Goal: Information Seeking & Learning: Learn about a topic

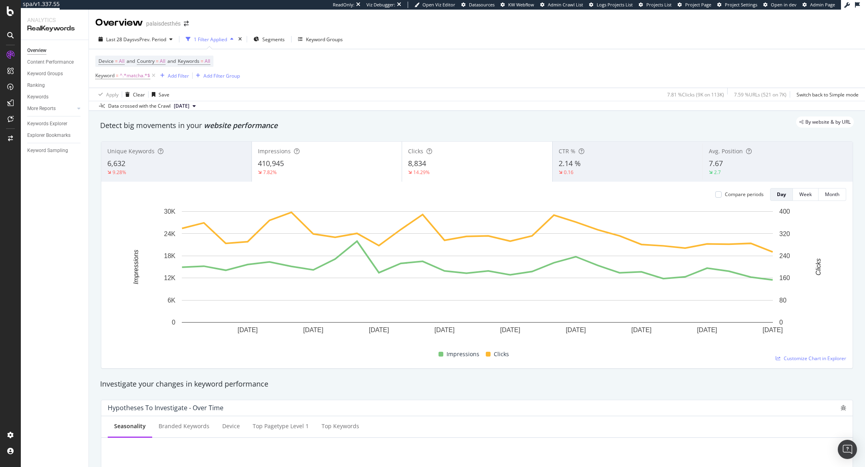
scroll to position [728, 0]
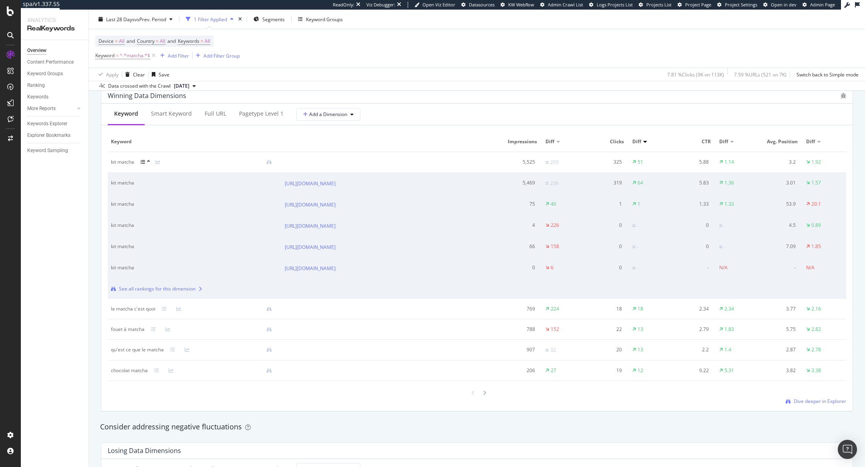
click at [144, 161] on icon at bounding box center [142, 162] width 5 height 5
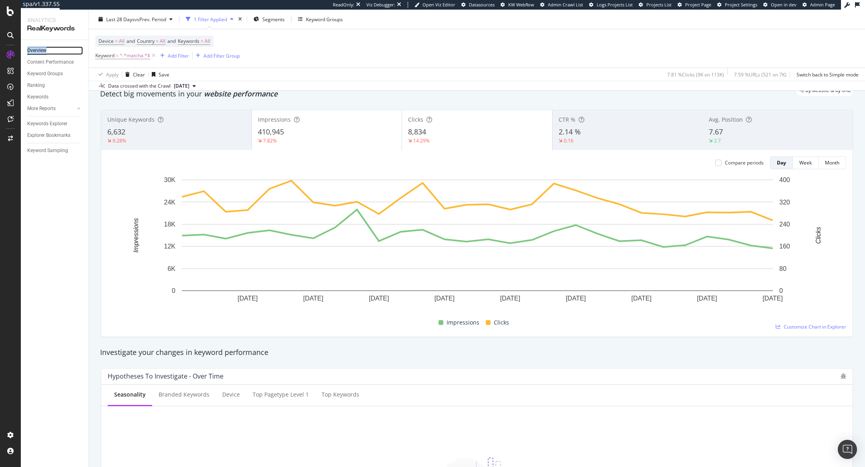
scroll to position [0, 0]
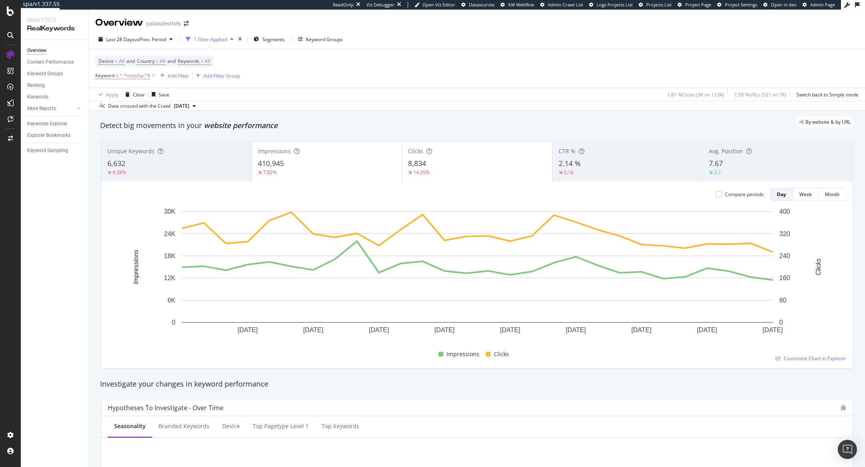
click at [130, 75] on span "^.*matcha.*$" at bounding box center [135, 75] width 30 height 11
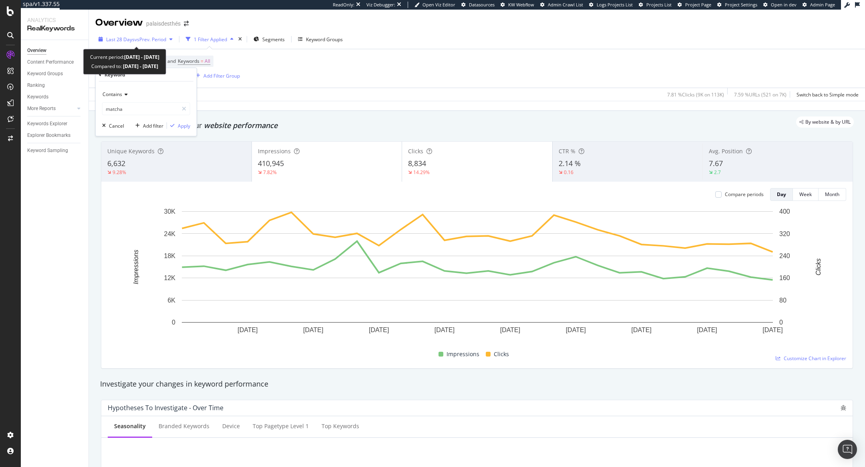
click at [157, 36] on span "vs Prev. Period" at bounding box center [150, 39] width 32 height 7
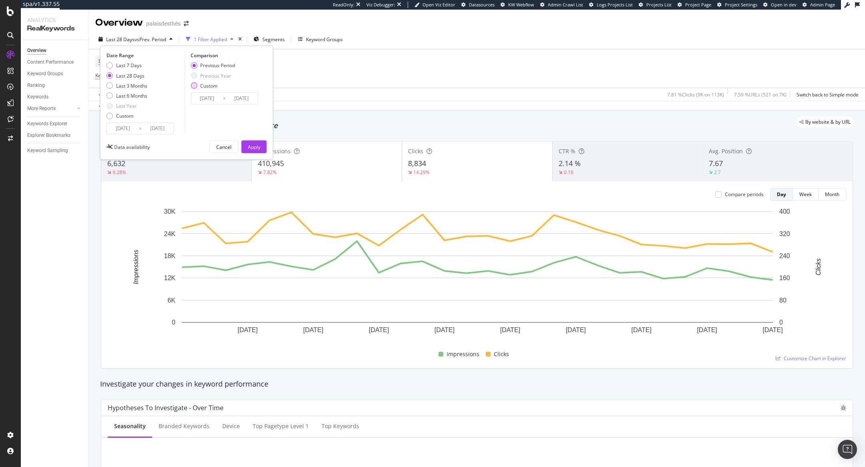
click at [198, 82] on div "Custom" at bounding box center [213, 85] width 44 height 7
click at [132, 129] on input "2025/09/03" at bounding box center [123, 128] width 32 height 11
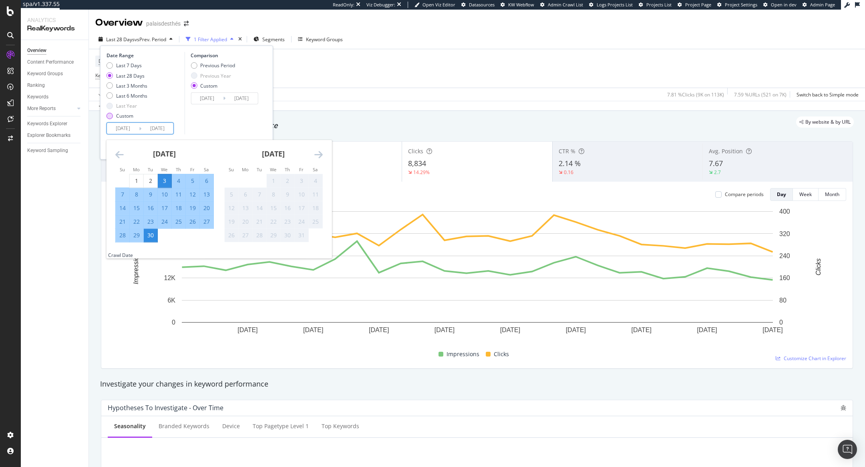
click at [108, 114] on div "Custom" at bounding box center [109, 115] width 6 height 6
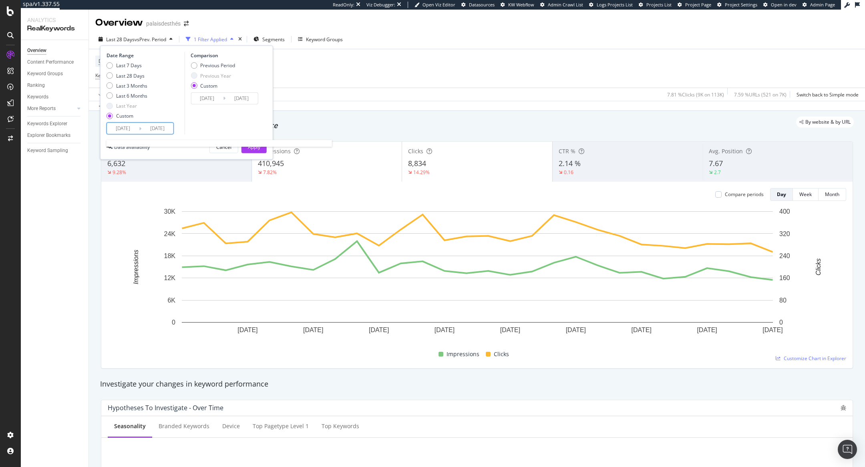
click at [122, 125] on input "2025/09/03" at bounding box center [123, 128] width 32 height 11
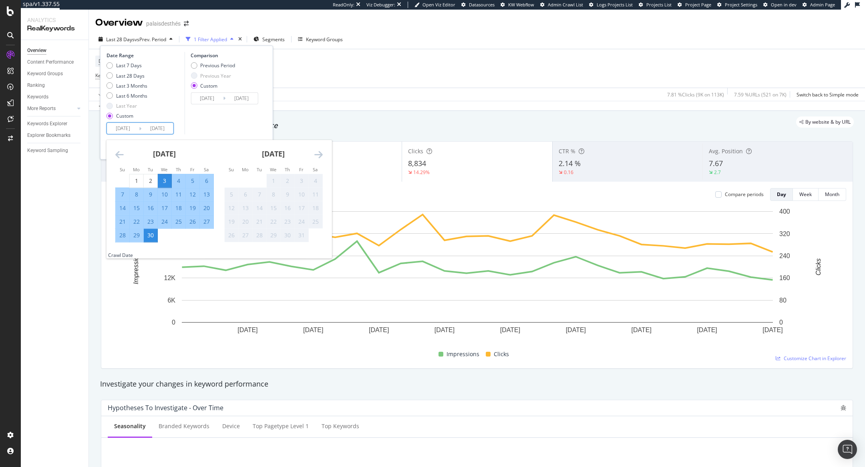
click at [119, 155] on icon "Move backward to switch to the previous month." at bounding box center [119, 155] width 8 height 10
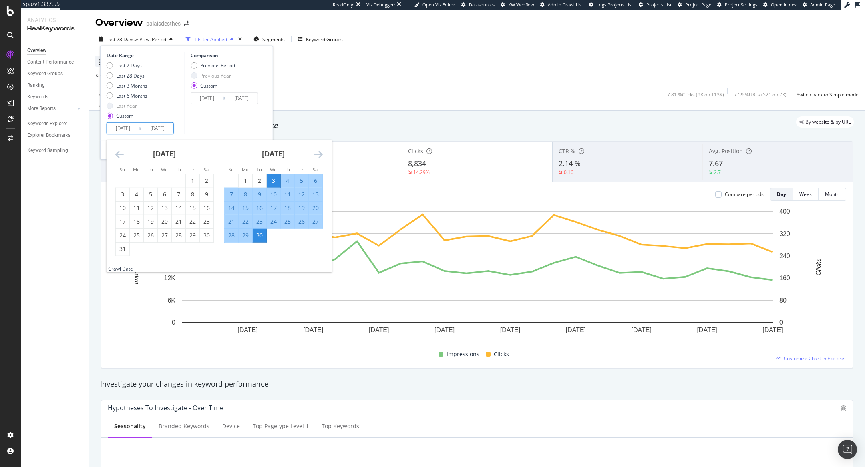
click at [119, 155] on icon "Move backward to switch to the previous month." at bounding box center [119, 155] width 8 height 10
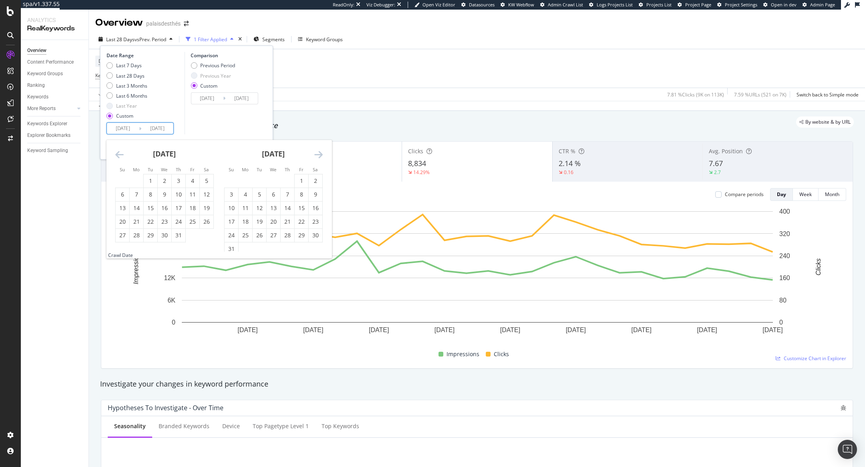
click at [119, 155] on icon "Move backward to switch to the previous month." at bounding box center [119, 155] width 8 height 10
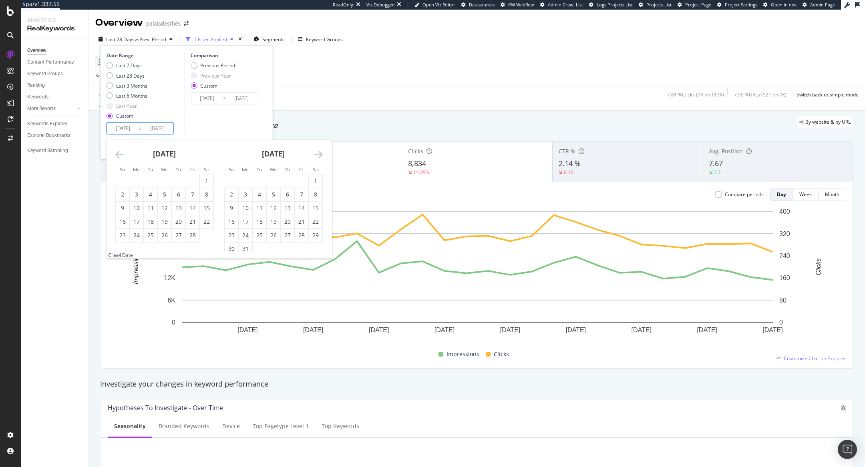
click at [119, 156] on icon "Move backward to switch to the previous month." at bounding box center [119, 155] width 8 height 10
click at [227, 180] on div "1" at bounding box center [232, 181] width 14 height 8
type input "2024/12/01"
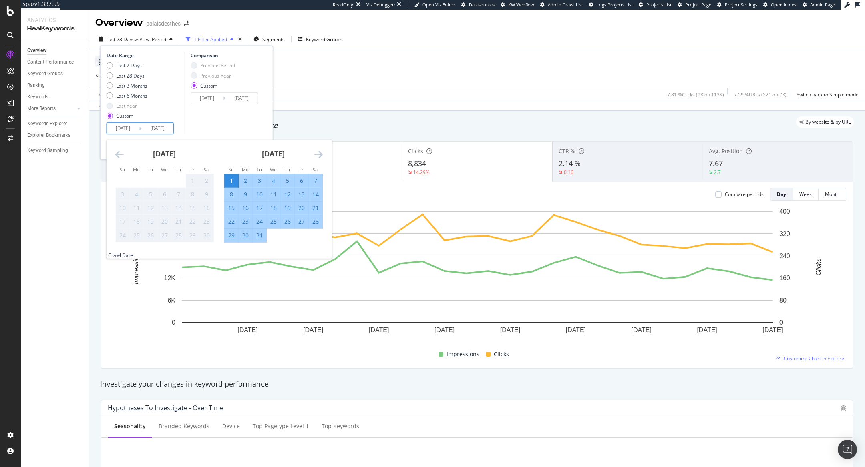
click at [254, 126] on div "Comparison Previous Period Previous Year Custom 2025/08/06 Navigate forward to …" at bounding box center [222, 93] width 76 height 82
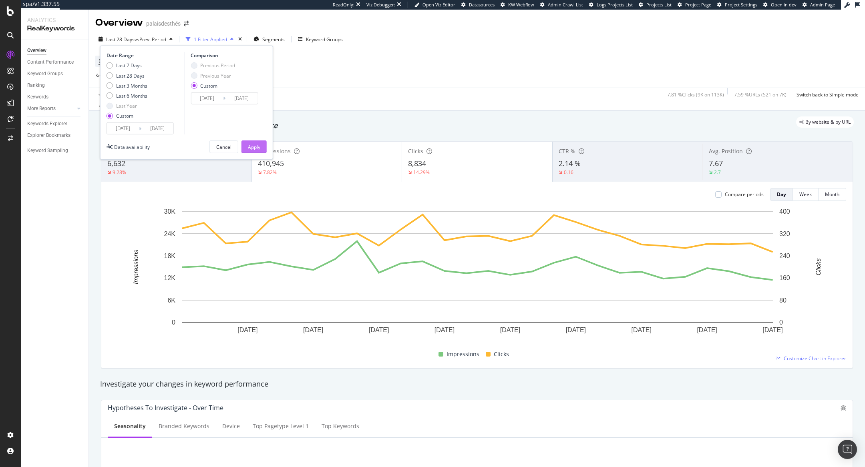
click at [252, 147] on div "Apply" at bounding box center [254, 146] width 12 height 7
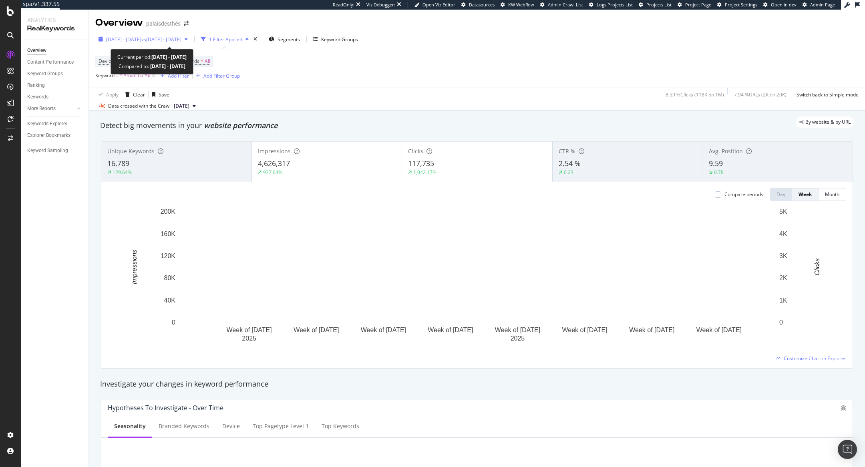
click at [181, 41] on span "vs 2025 Aug. 6th - Sep. 2nd" at bounding box center [161, 39] width 40 height 7
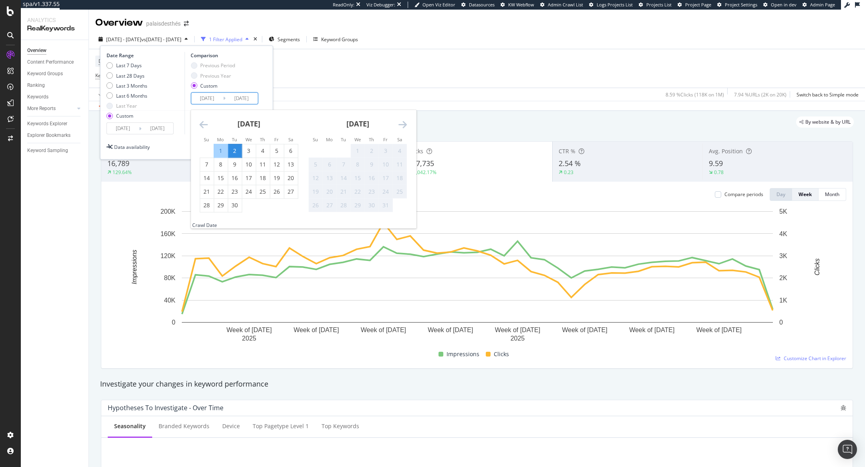
click at [243, 96] on input "2025/09/02" at bounding box center [241, 98] width 32 height 11
click at [198, 116] on div "September 2025 1 2 3 4 5 6 7 8 9 10 11 12 13 14 15 16 17 18 19 20 21 22 23 24 2…" at bounding box center [248, 161] width 109 height 102
click at [203, 122] on icon "Move backward to switch to the previous month." at bounding box center [203, 125] width 8 height 10
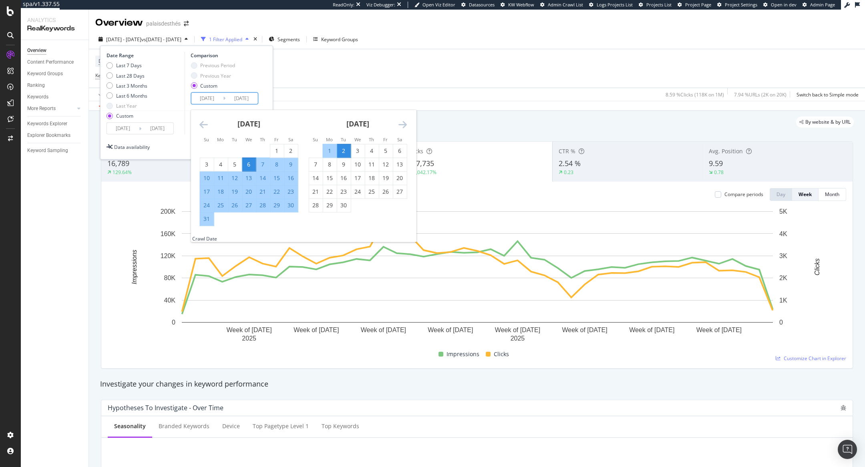
click at [203, 122] on icon "Move backward to switch to the previous month." at bounding box center [203, 125] width 8 height 10
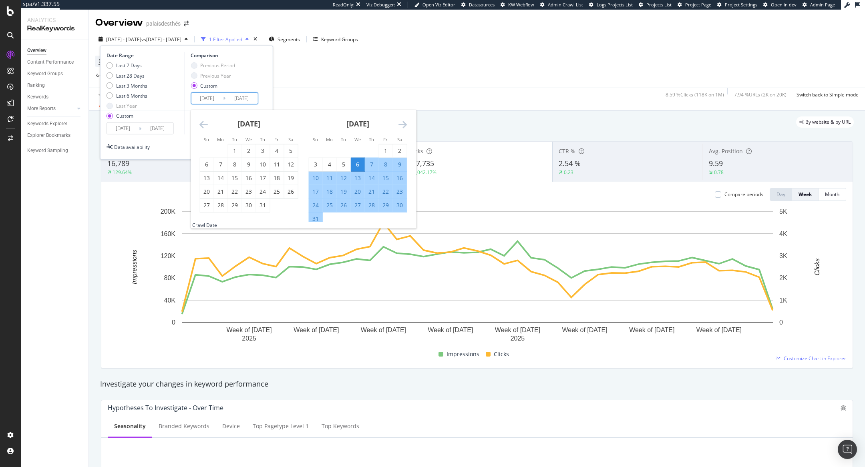
click at [203, 122] on icon "Move backward to switch to the previous month." at bounding box center [203, 125] width 8 height 10
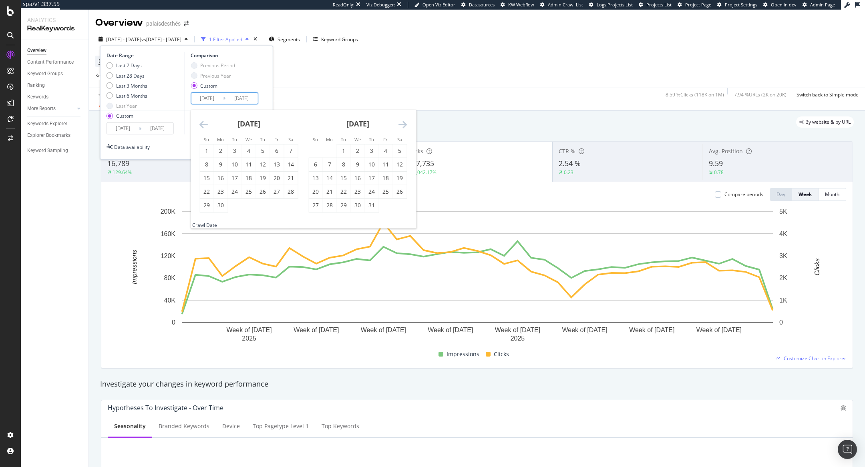
click at [203, 122] on icon "Move backward to switch to the previous month." at bounding box center [203, 125] width 8 height 10
click at [202, 122] on icon "Move backward to switch to the previous month." at bounding box center [203, 125] width 8 height 10
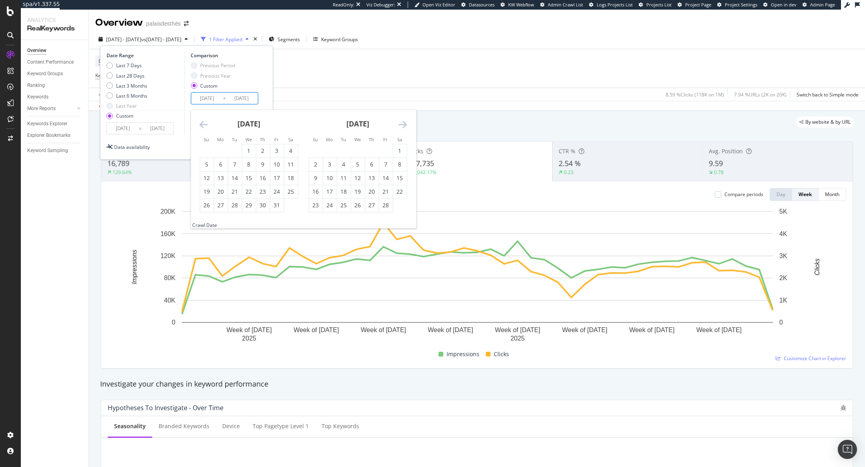
click at [202, 122] on icon "Move backward to switch to the previous month." at bounding box center [203, 125] width 8 height 10
click at [314, 147] on div "1" at bounding box center [316, 151] width 14 height 8
type input "2024/12/01"
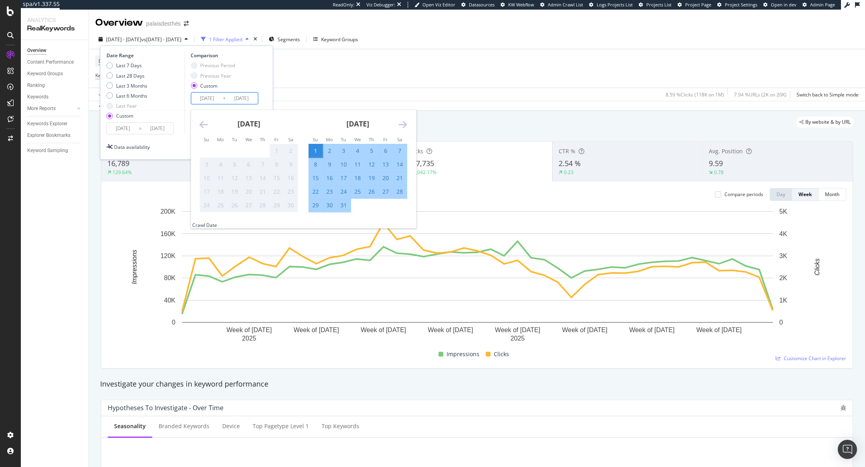
click at [346, 96] on div "Apply Clear Save 8.59 % Clicks ( 118K on 1M ) 7.94 % URLs ( 2K on 20K ) Switch …" at bounding box center [477, 94] width 776 height 13
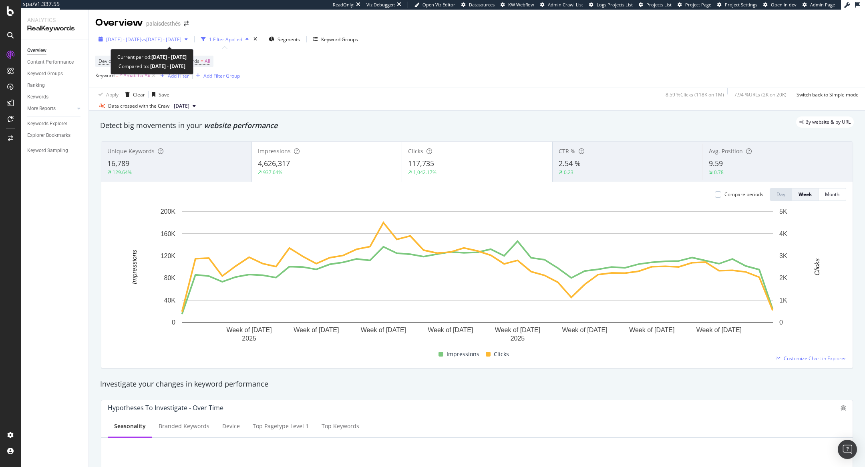
click at [175, 40] on span "vs 2025 Aug. 6th - Sep. 2nd" at bounding box center [161, 39] width 40 height 7
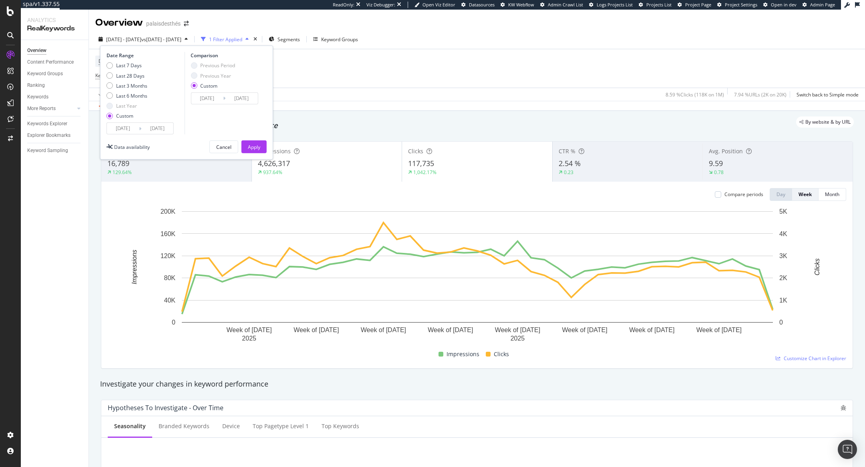
click at [214, 98] on input "2024/12/01" at bounding box center [207, 98] width 32 height 11
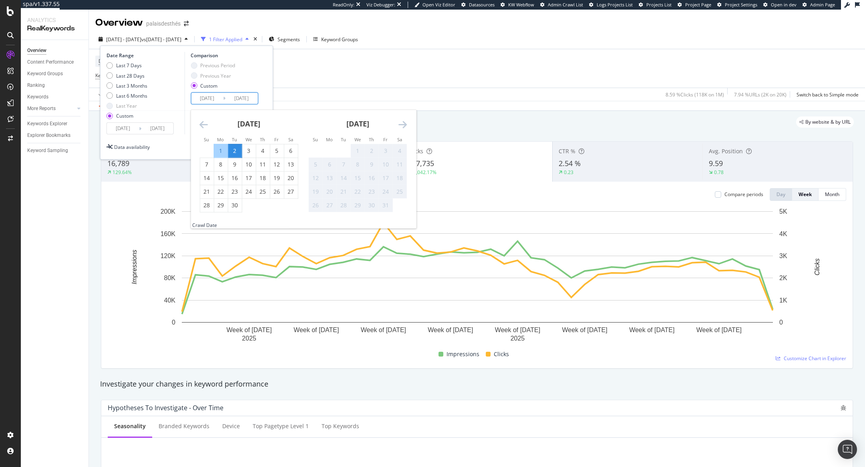
click at [203, 125] on icon "Move backward to switch to the previous month." at bounding box center [203, 125] width 8 height 10
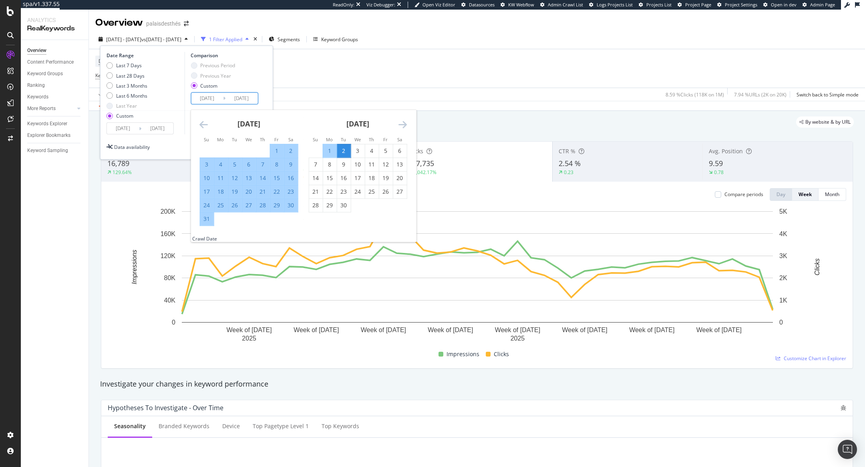
click at [203, 125] on icon "Move backward to switch to the previous month." at bounding box center [203, 125] width 8 height 10
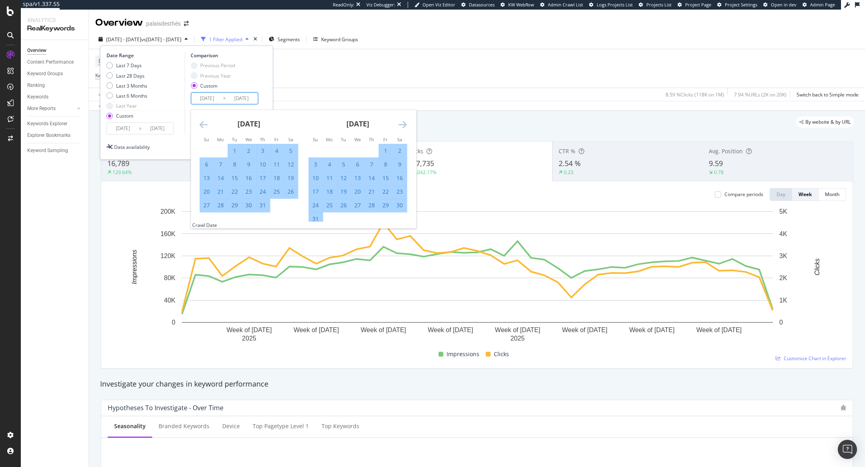
click at [203, 125] on icon "Move backward to switch to the previous month." at bounding box center [203, 125] width 8 height 10
click at [204, 122] on icon "Move backward to switch to the previous month." at bounding box center [203, 125] width 8 height 10
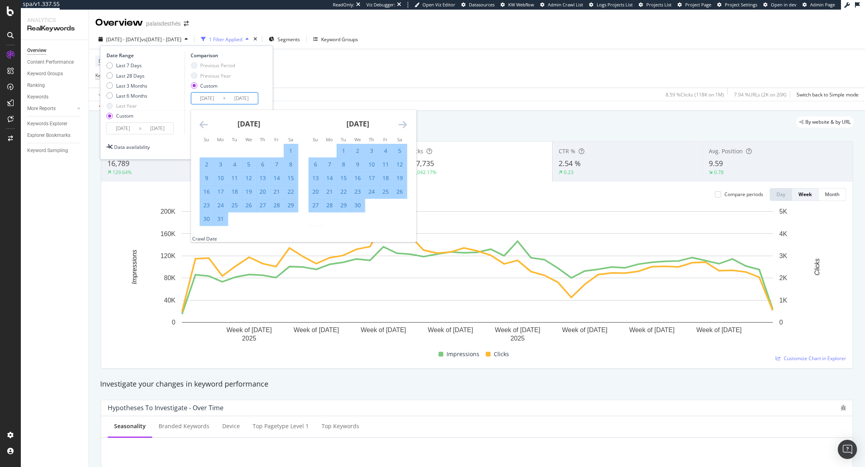
click at [295, 120] on div "March 2025" at bounding box center [248, 127] width 98 height 34
click at [205, 126] on icon "Move backward to switch to the previous month." at bounding box center [203, 125] width 8 height 10
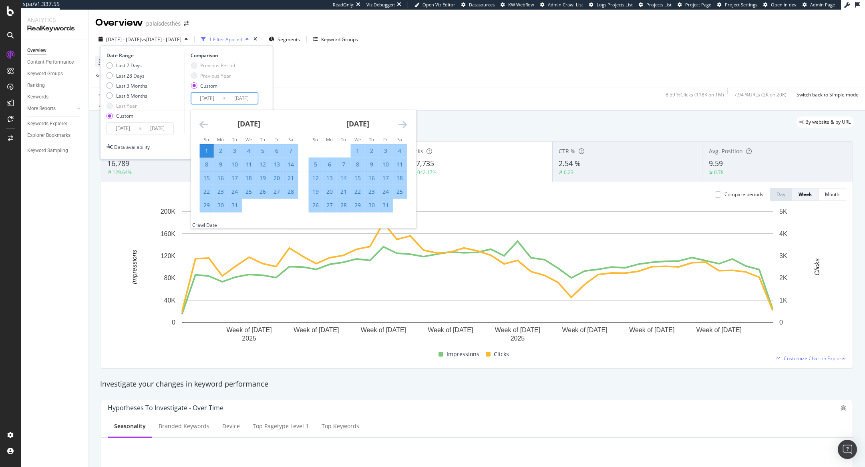
click at [205, 126] on icon "Move backward to switch to the previous month." at bounding box center [203, 125] width 8 height 10
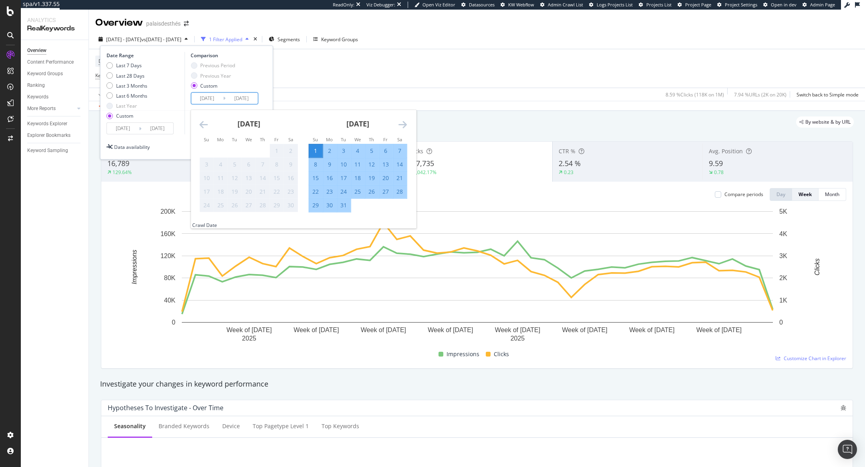
click at [311, 147] on div "1" at bounding box center [316, 151] width 14 height 8
click at [344, 209] on div "31" at bounding box center [344, 205] width 14 height 8
type input "2024/12/31"
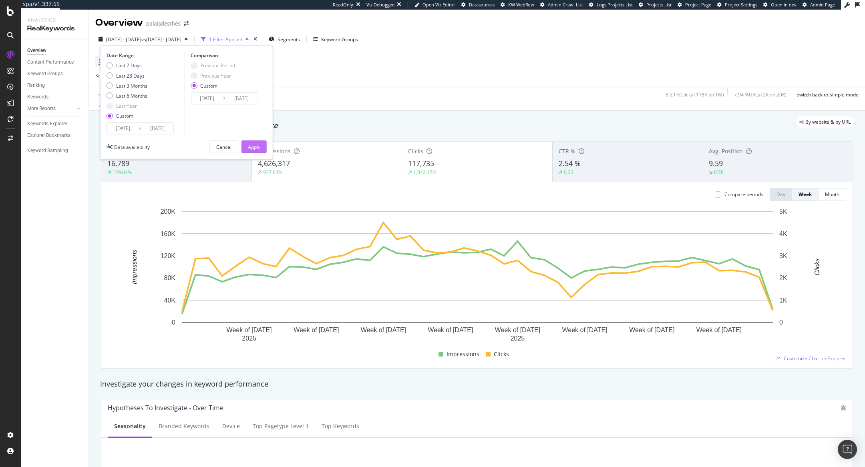
click at [258, 146] on div "Apply" at bounding box center [254, 146] width 12 height 7
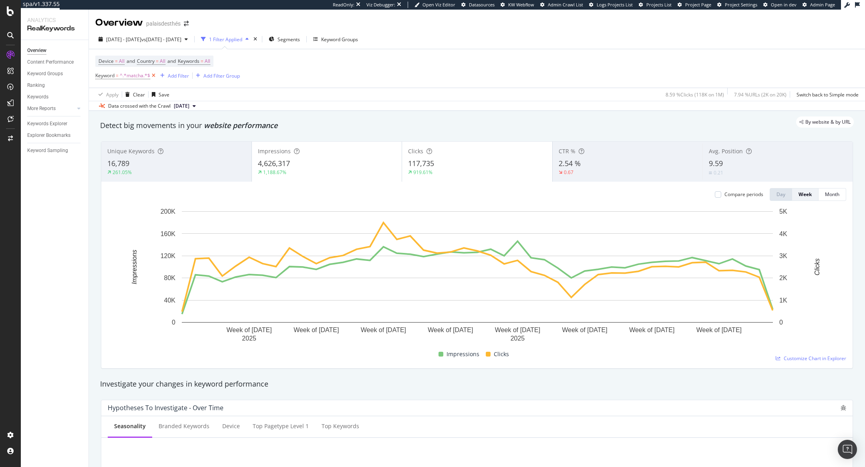
click at [153, 74] on icon at bounding box center [153, 76] width 7 height 8
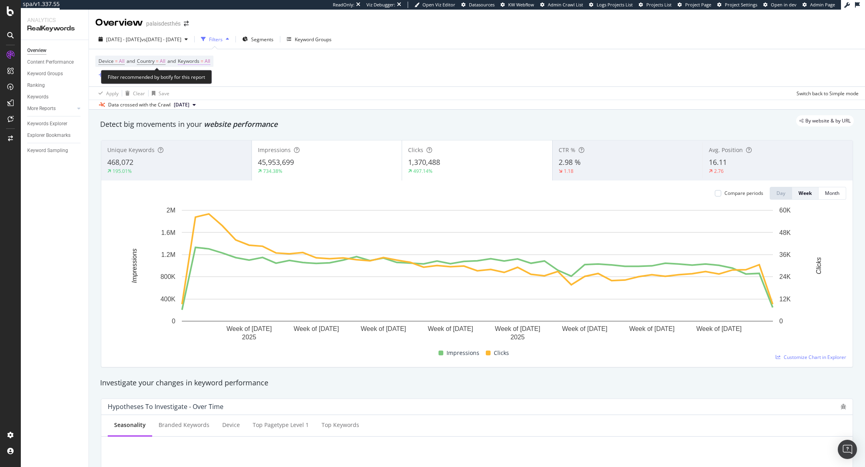
click at [210, 62] on span "All" at bounding box center [208, 61] width 6 height 11
click at [205, 78] on div "button" at bounding box center [201, 80] width 10 height 5
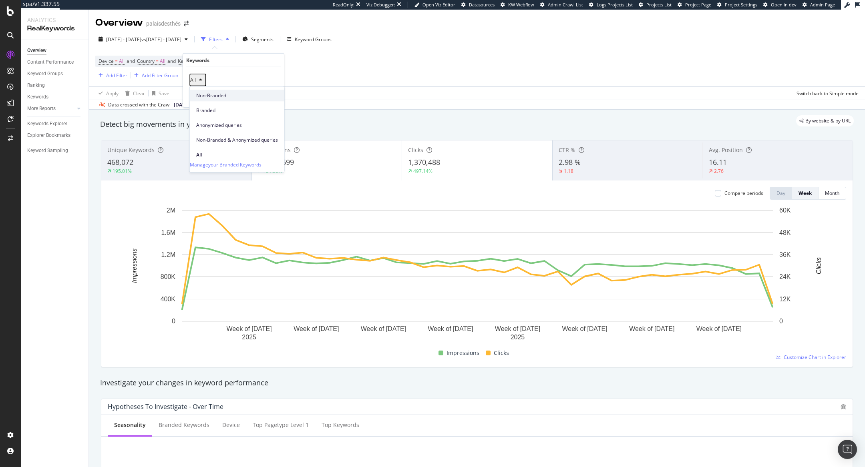
click at [215, 95] on span "Non-Branded" at bounding box center [237, 95] width 82 height 7
click at [261, 97] on icon "button" at bounding box center [259, 96] width 4 height 5
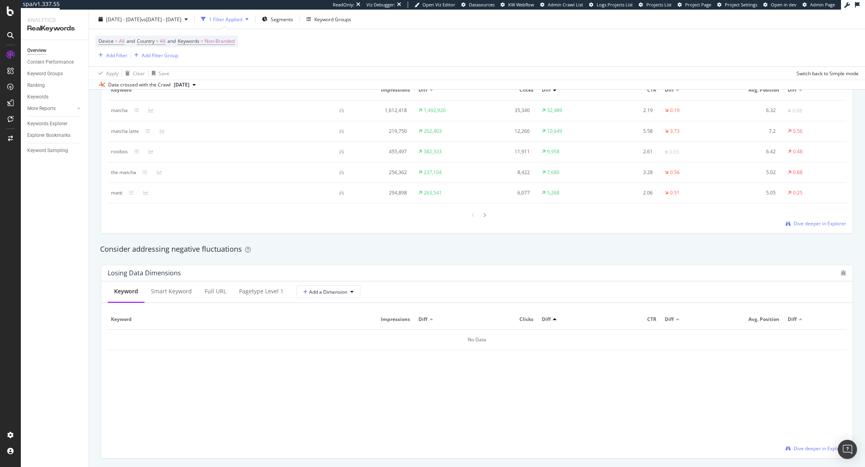
scroll to position [761, 0]
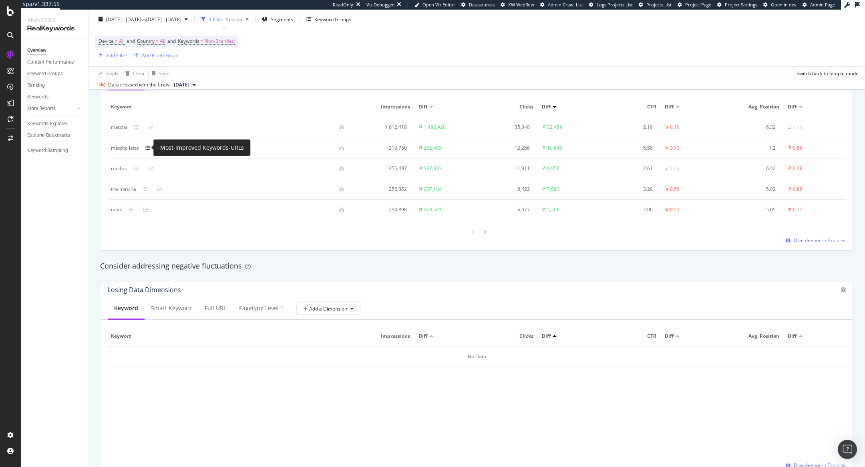
click at [145, 146] on icon at bounding box center [147, 148] width 5 height 5
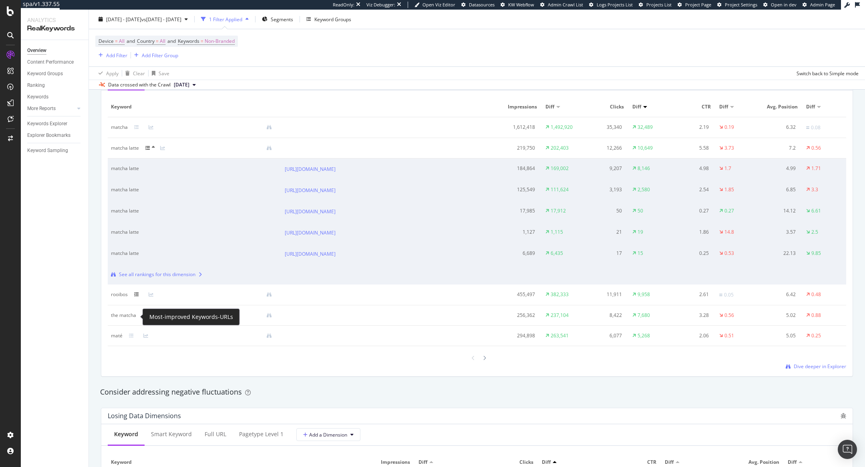
click at [134, 297] on icon at bounding box center [136, 294] width 5 height 5
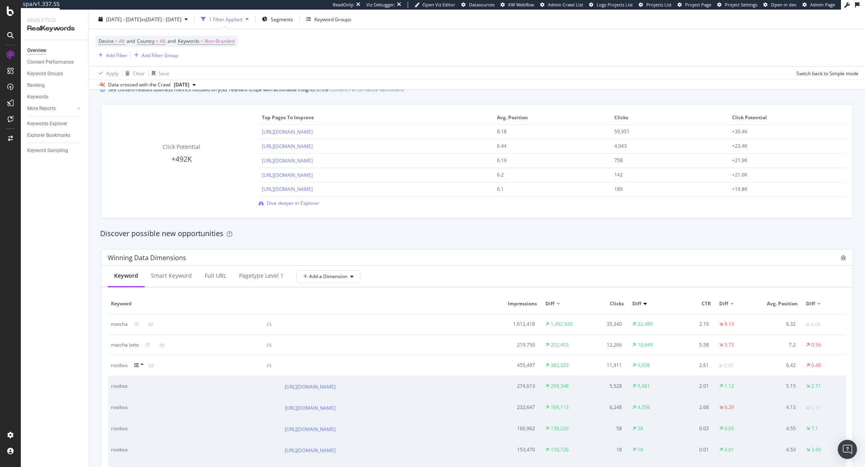
scroll to position [572, 0]
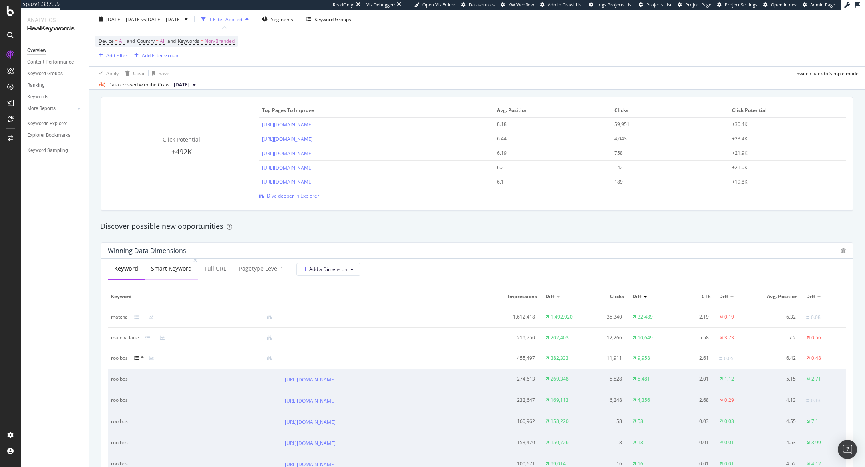
click at [179, 267] on div "Smart Keyword" at bounding box center [171, 269] width 41 height 8
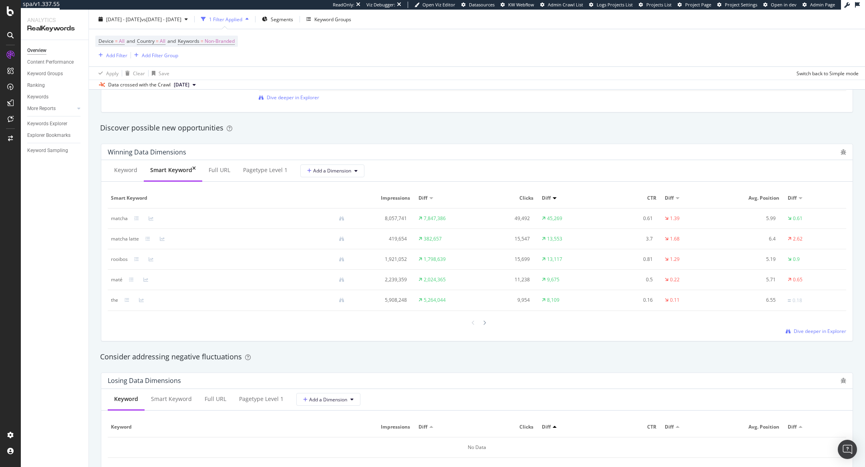
scroll to position [671, 0]
click at [123, 163] on div "Keyword" at bounding box center [126, 170] width 36 height 22
click at [124, 173] on div "Keyword" at bounding box center [126, 170] width 37 height 22
click at [45, 124] on div "Keywords Explorer" at bounding box center [47, 124] width 40 height 8
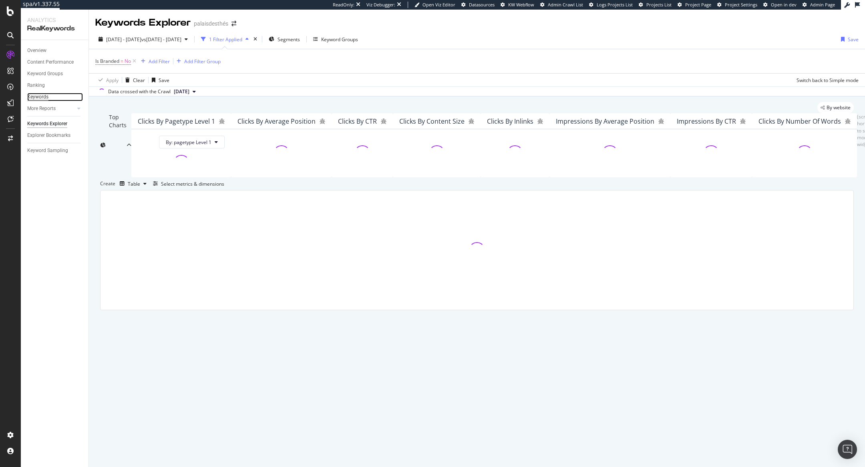
click at [40, 98] on div "Keywords" at bounding box center [37, 97] width 21 height 8
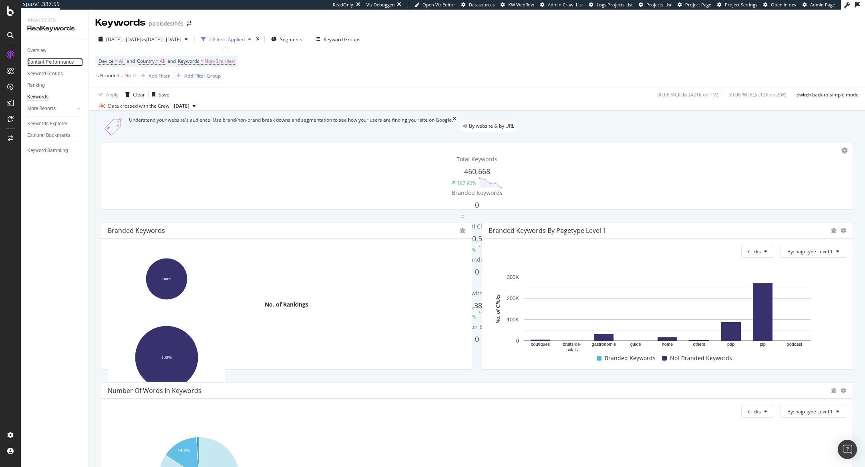
click at [59, 63] on div "Content Performance" at bounding box center [50, 62] width 46 height 8
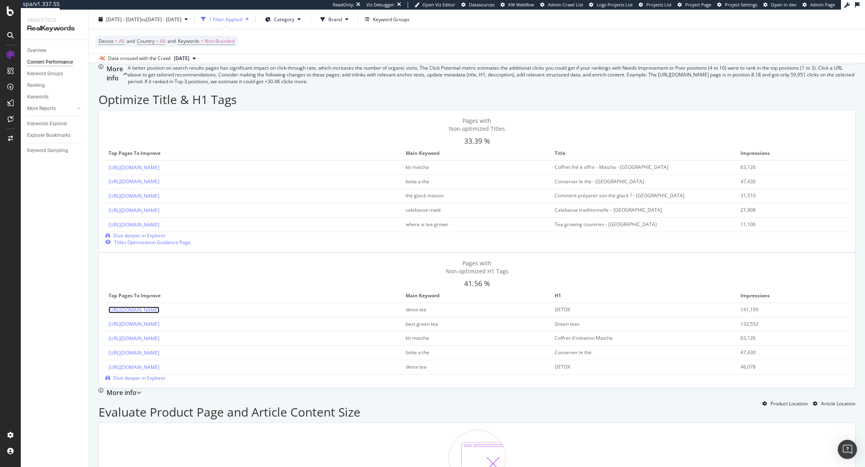
scroll to position [277, 0]
click at [219, 285] on div "41.56 %" at bounding box center [476, 283] width 743 height 10
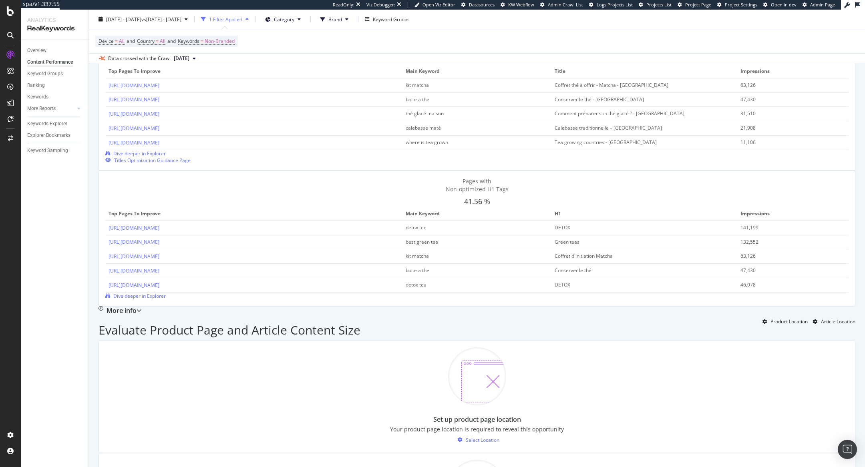
scroll to position [368, 0]
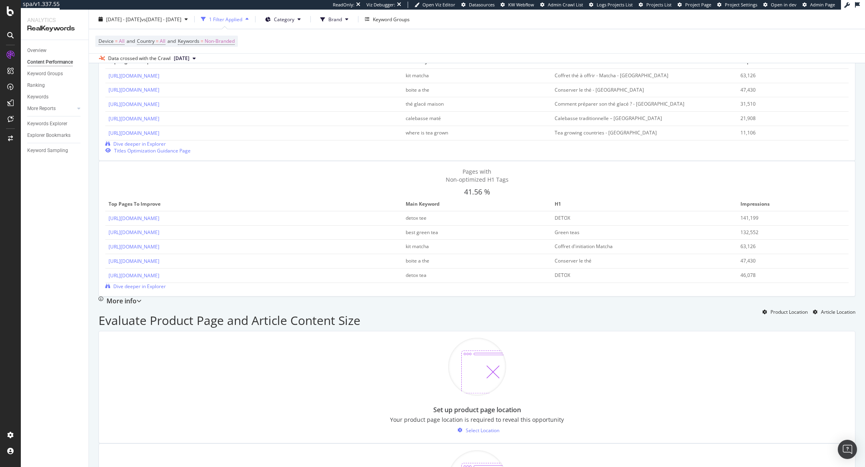
click at [141, 297] on div "More info" at bounding box center [119, 301] width 43 height 9
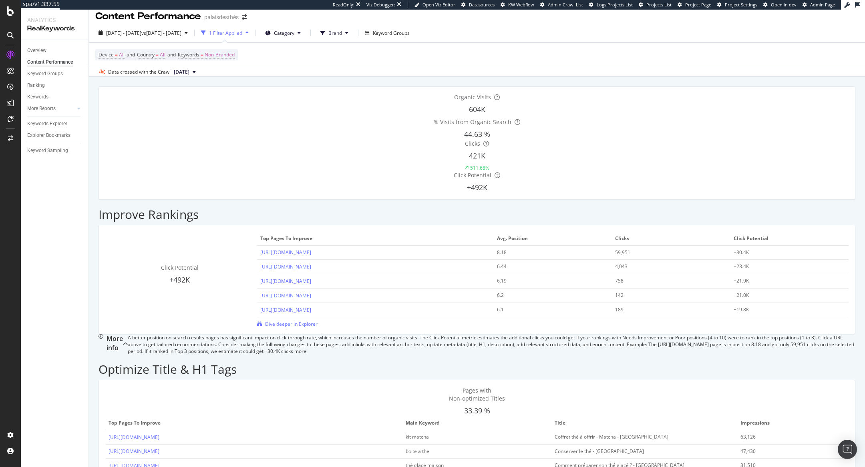
scroll to position [0, 0]
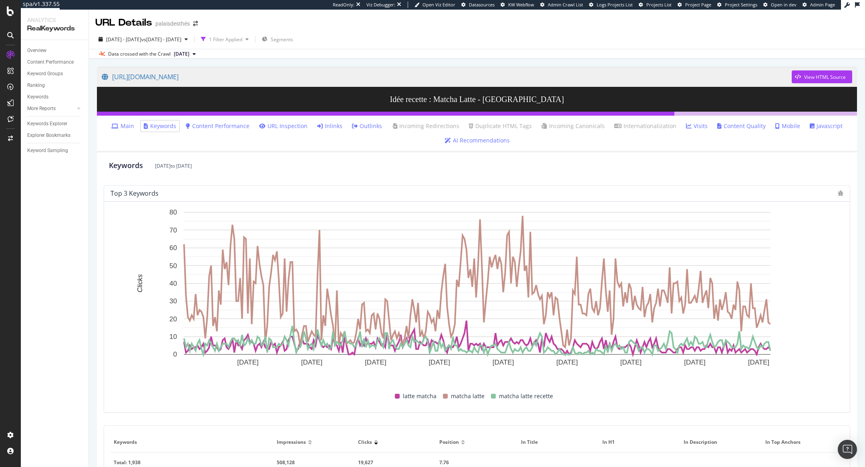
click at [131, 126] on link "Main" at bounding box center [122, 126] width 23 height 8
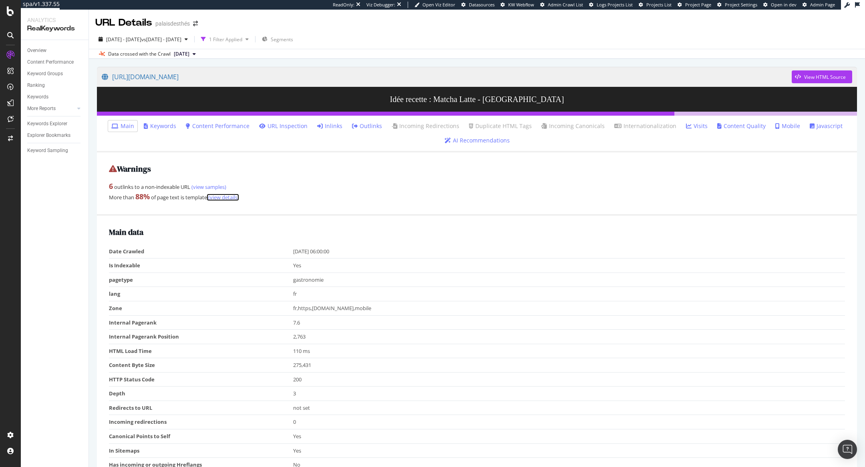
click at [229, 195] on link "(view details)" at bounding box center [223, 197] width 32 height 7
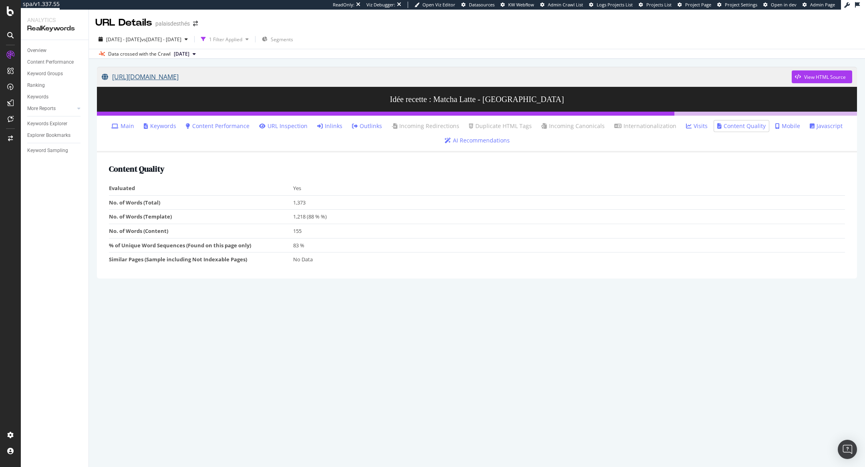
click at [302, 82] on link "[URL][DOMAIN_NAME]" at bounding box center [447, 77] width 690 height 20
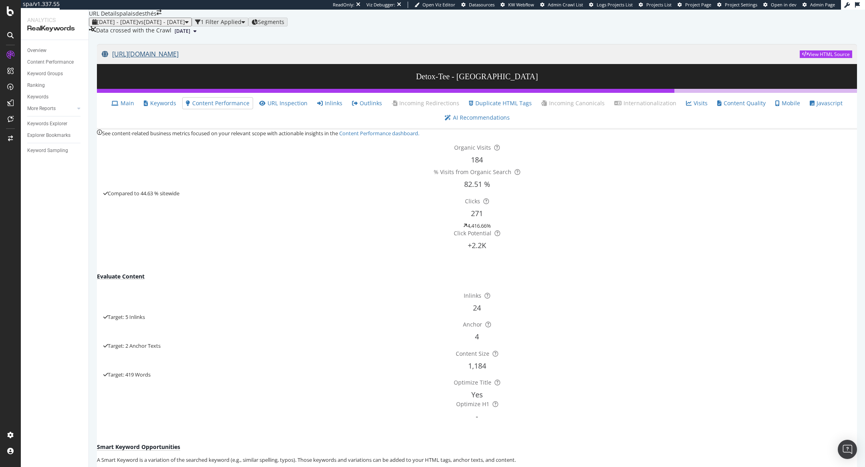
click at [237, 64] on link "https://www.palaisdesthes.com/de/detox/" at bounding box center [451, 54] width 698 height 20
click at [464, 18] on div "URL Details palaisdesthés" at bounding box center [477, 14] width 776 height 8
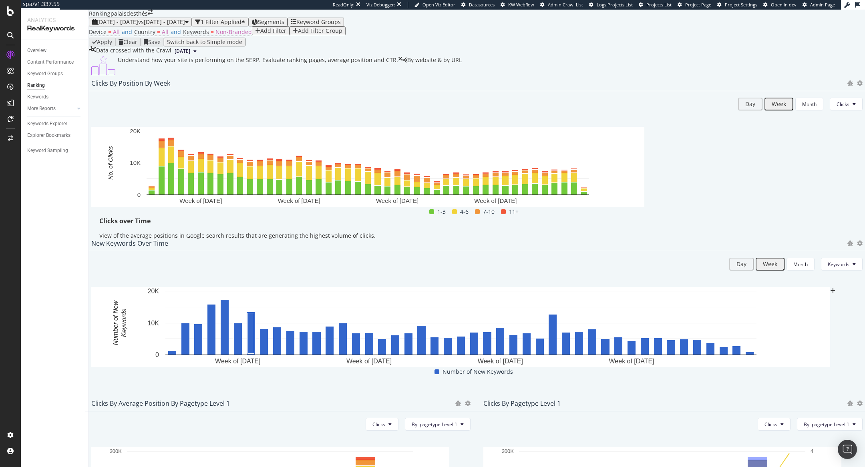
scroll to position [662, 0]
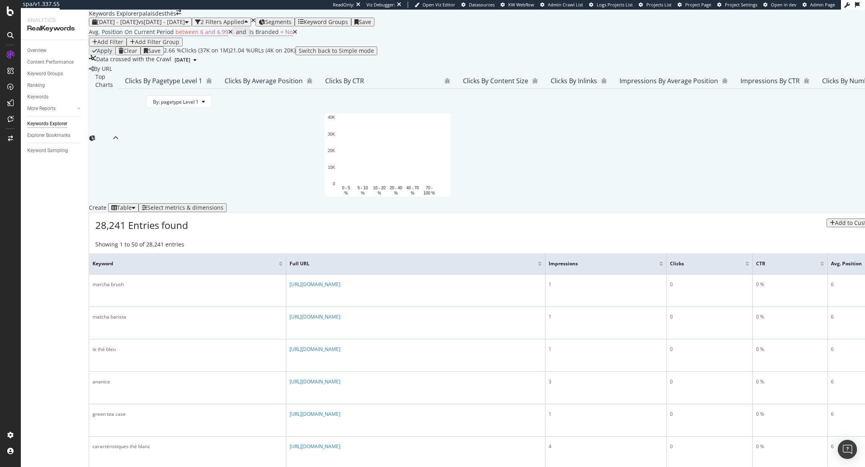
scroll to position [48, 0]
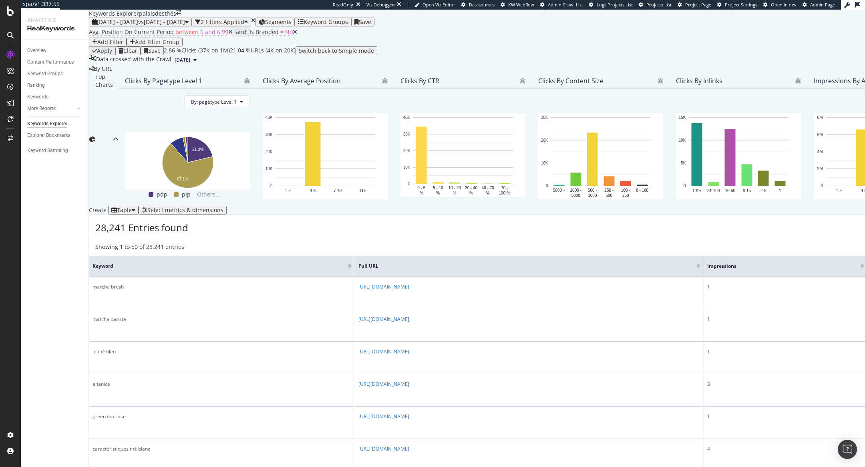
click at [860, 269] on div at bounding box center [862, 268] width 4 height 2
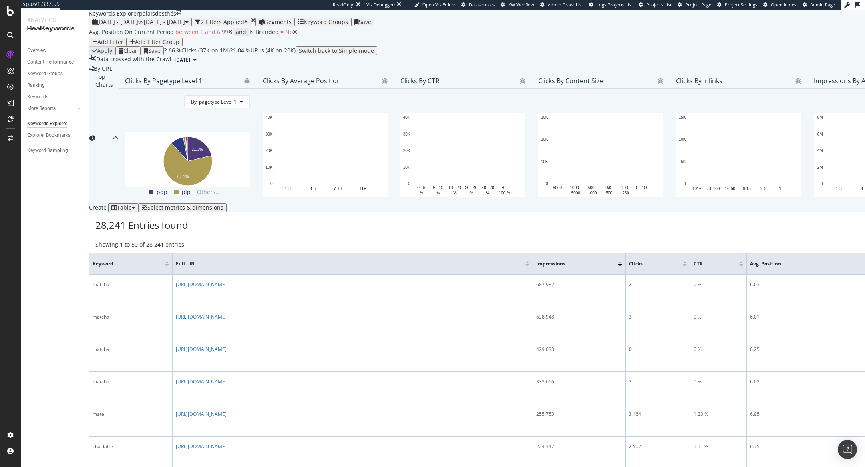
scroll to position [61, 0]
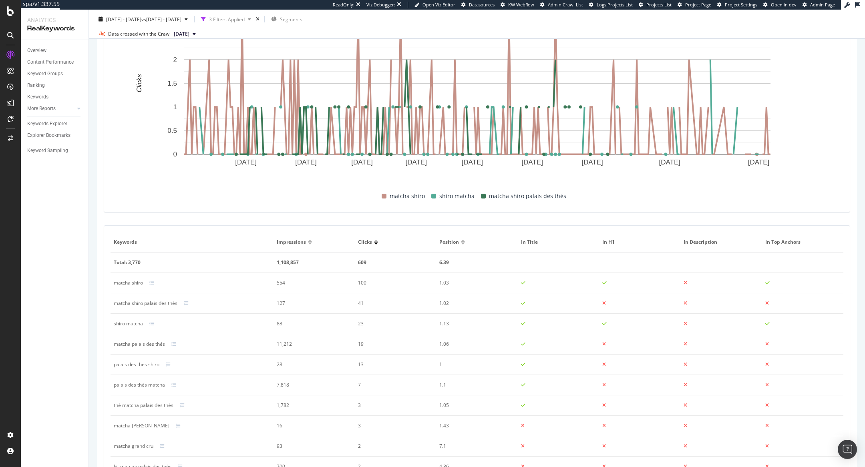
scroll to position [340, 0]
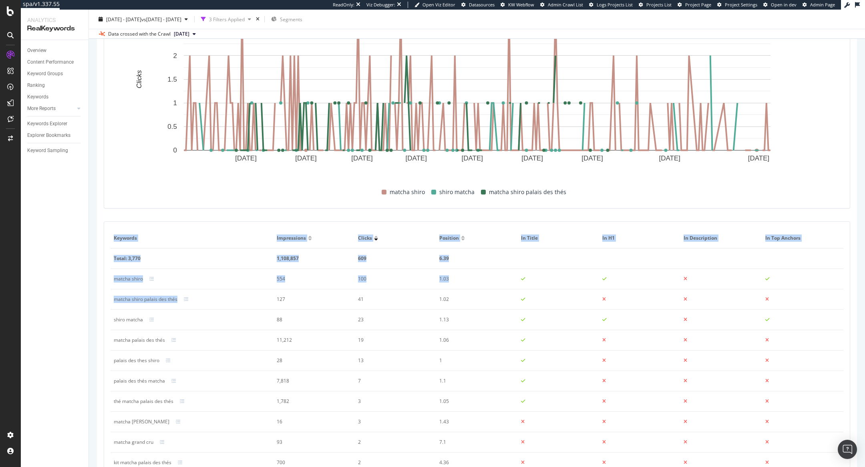
drag, startPoint x: 109, startPoint y: 299, endPoint x: 160, endPoint y: 302, distance: 50.5
click at [160, 302] on div "Keywords Impressions Clicks Position In Title In H1 In Description In Top Ancho…" at bounding box center [476, 363] width 745 height 282
click at [102, 306] on div "Keywords Impressions Clicks Position In Title In H1 In Description In Top Ancho…" at bounding box center [477, 363] width 756 height 296
drag, startPoint x: 110, startPoint y: 300, endPoint x: 179, endPoint y: 299, distance: 68.1
click at [179, 299] on td "matcha shiro palais des thés" at bounding box center [191, 299] width 163 height 20
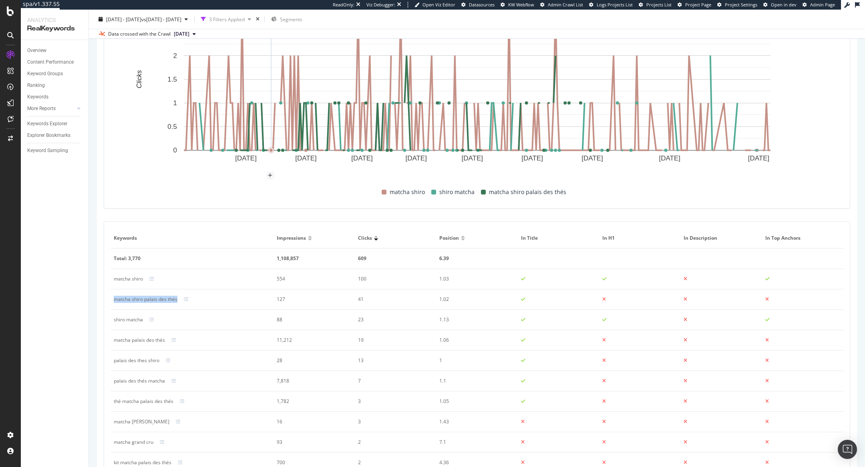
copy div "matcha shiro palais des thés"
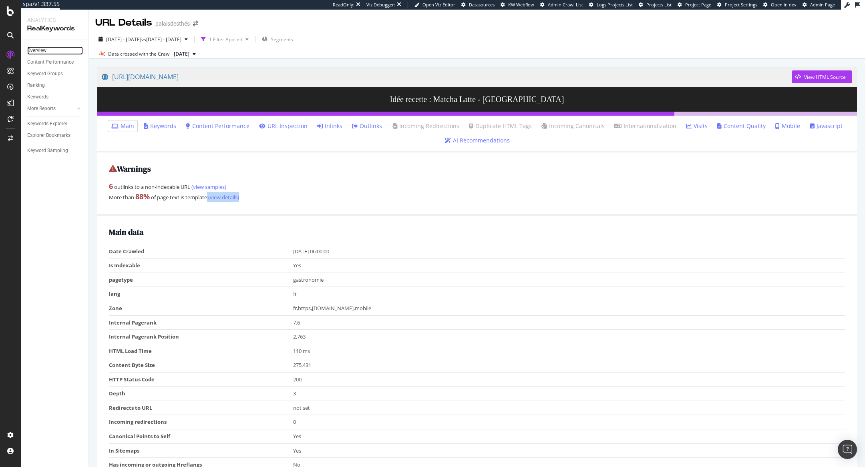
click at [48, 51] on link "Overview" at bounding box center [55, 50] width 56 height 8
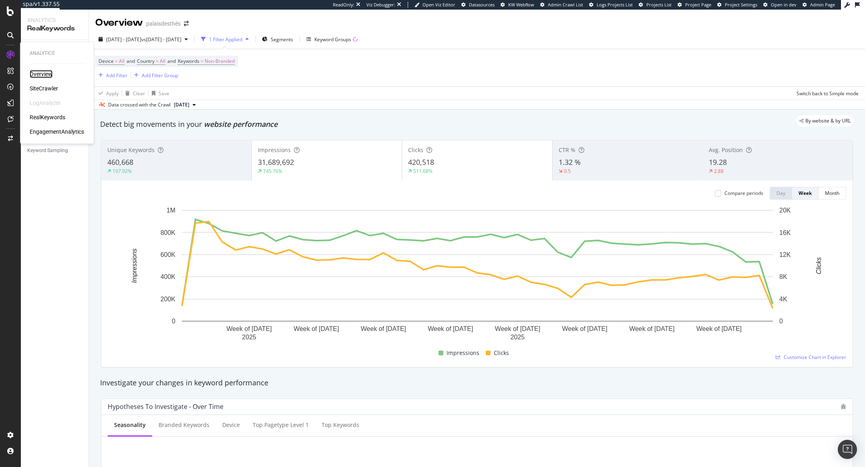
click at [46, 75] on div "Overview" at bounding box center [41, 74] width 23 height 8
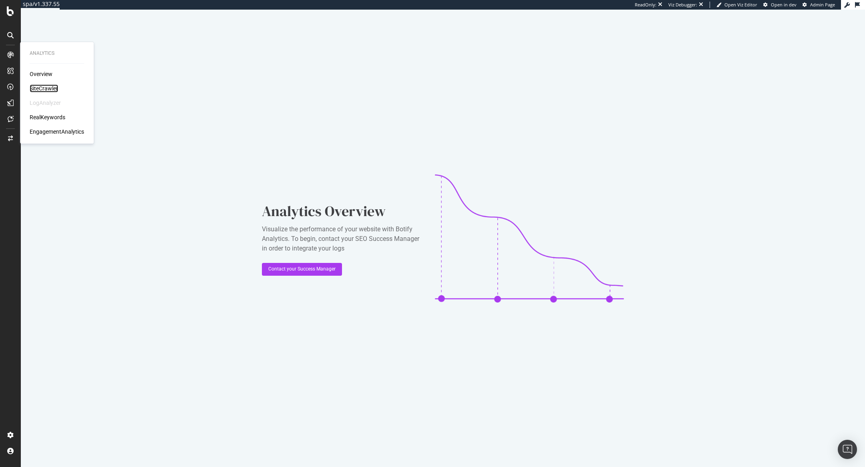
click at [47, 88] on div "SiteCrawler" at bounding box center [44, 88] width 28 height 8
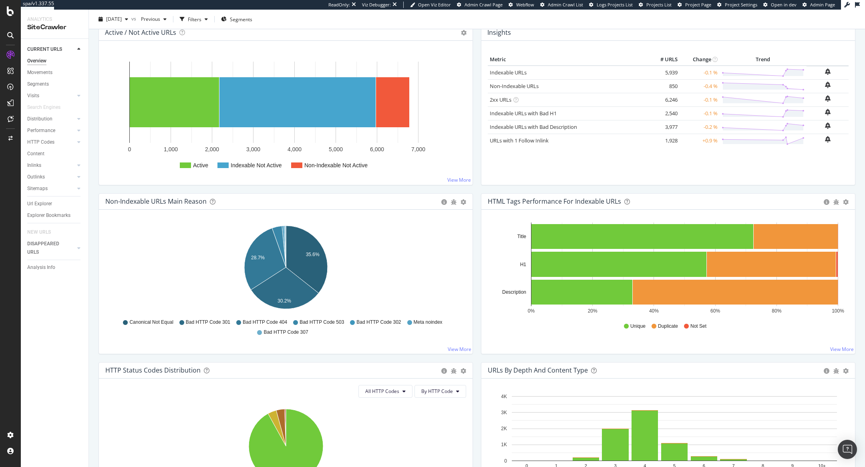
scroll to position [108, 0]
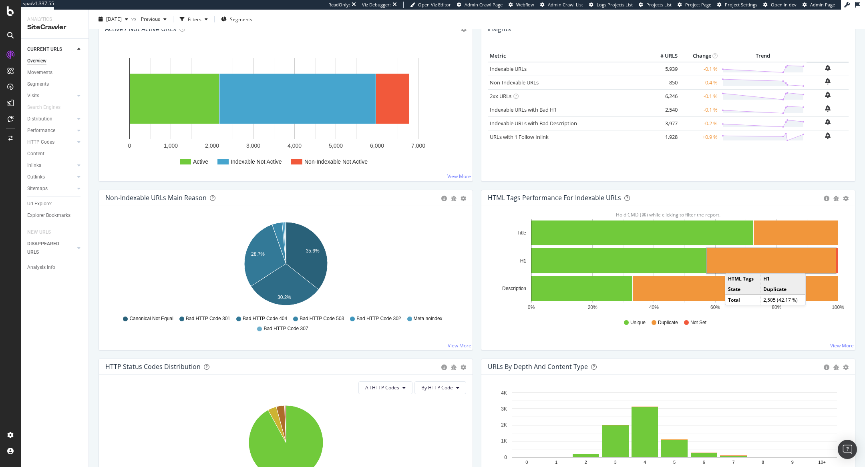
click at [733, 265] on rect "A chart." at bounding box center [770, 260] width 129 height 25
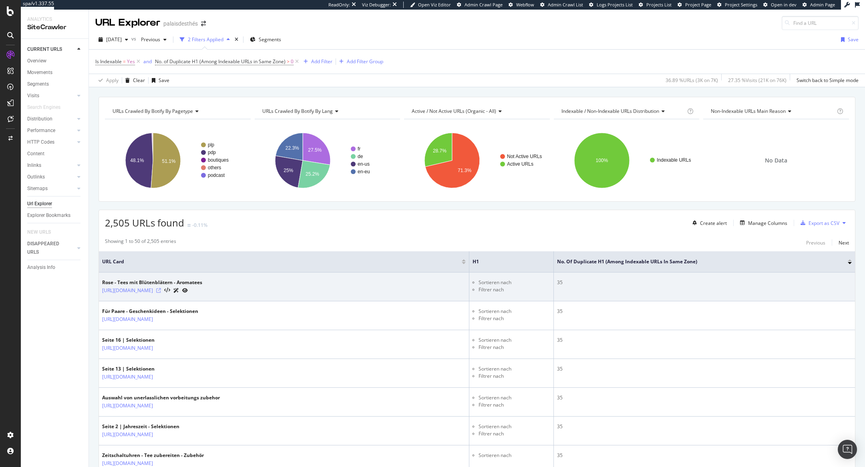
click at [161, 288] on icon at bounding box center [158, 290] width 5 height 5
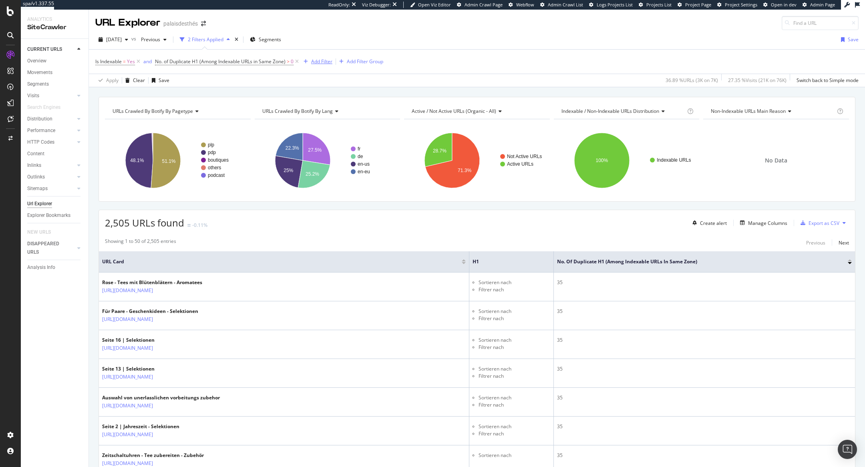
click at [321, 58] on div "Add Filter" at bounding box center [321, 61] width 21 height 7
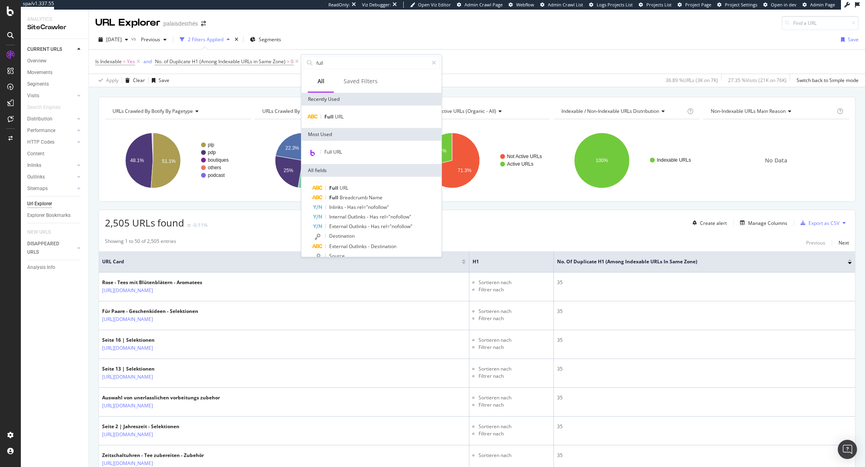
type input "full"
click at [351, 143] on div "Full URL" at bounding box center [371, 152] width 140 height 23
click at [344, 121] on div "Full URL" at bounding box center [371, 117] width 140 height 22
click at [344, 118] on div "Full URL" at bounding box center [371, 117] width 137 height 10
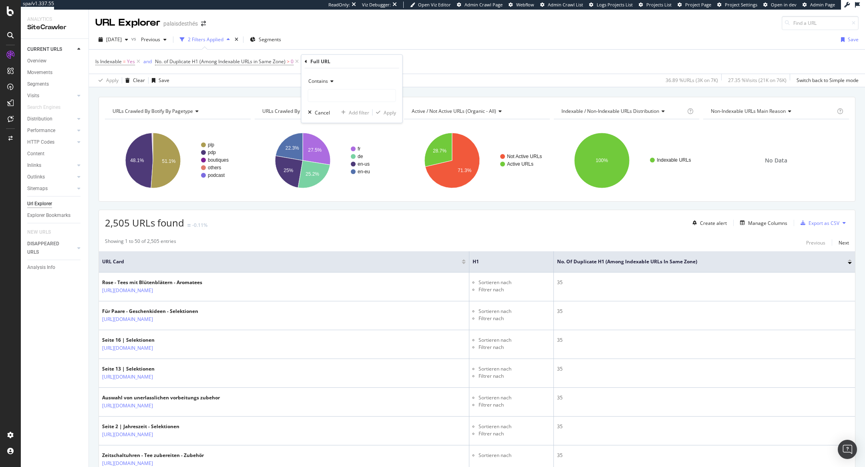
click at [332, 106] on div "Contains Cancel Add filter Apply" at bounding box center [351, 95] width 101 height 54
click at [332, 97] on input "text" at bounding box center [351, 95] width 87 height 13
type input "/fr/"
click at [383, 118] on div "Contains /fr/ Cancel Add filter Apply" at bounding box center [351, 95] width 101 height 54
click at [386, 111] on div "Apply" at bounding box center [389, 112] width 12 height 7
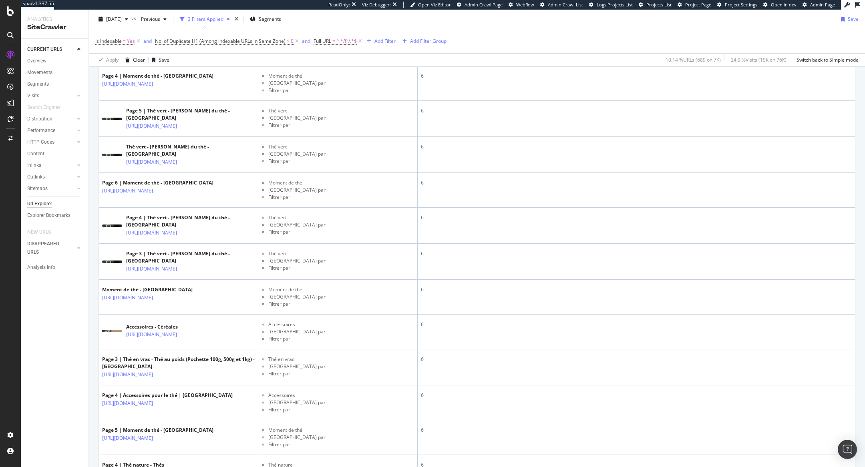
scroll to position [1416, 0]
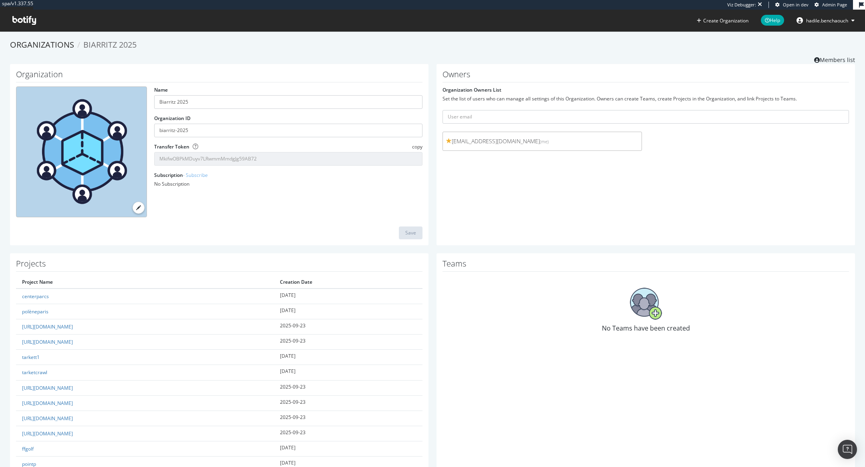
click at [820, 6] on link "Admin Page" at bounding box center [830, 5] width 32 height 6
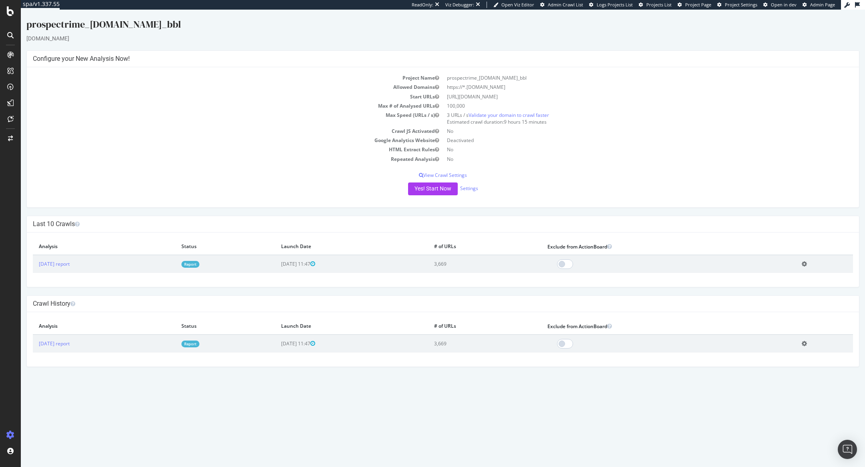
click at [199, 263] on link "Report" at bounding box center [190, 264] width 18 height 7
